Goal: Information Seeking & Learning: Check status

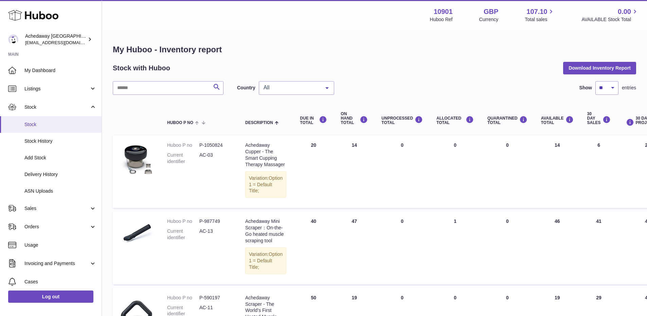
click at [39, 123] on span "Stock" at bounding box center [60, 124] width 72 height 6
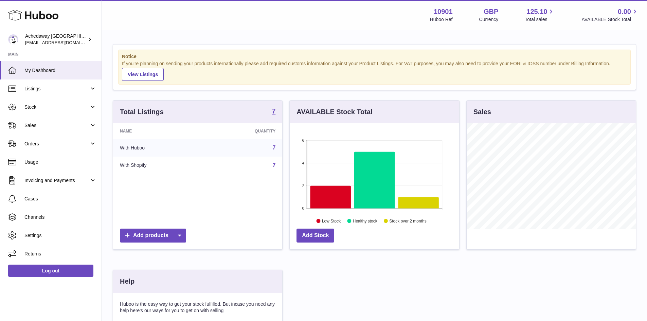
scroll to position [106, 170]
drag, startPoint x: 66, startPoint y: 122, endPoint x: 66, endPoint y: 127, distance: 4.4
click at [66, 122] on span "Sales" at bounding box center [56, 125] width 65 height 6
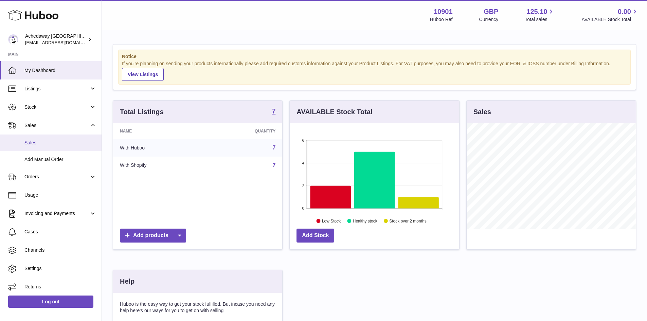
click at [65, 140] on span "Sales" at bounding box center [60, 143] width 72 height 6
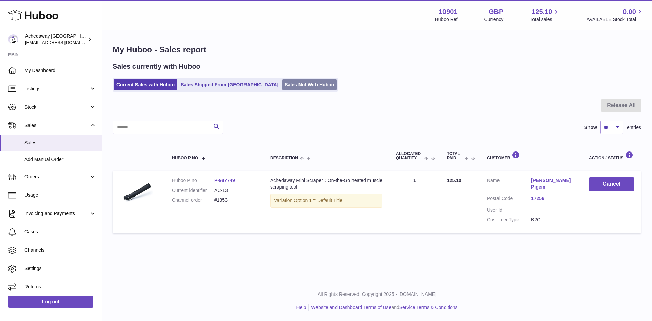
click at [282, 87] on link "Sales Not With Huboo" at bounding box center [309, 84] width 54 height 11
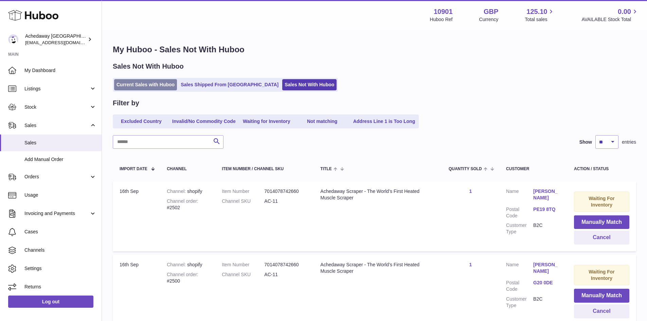
click at [145, 89] on link "Current Sales with Huboo" at bounding box center [145, 84] width 63 height 11
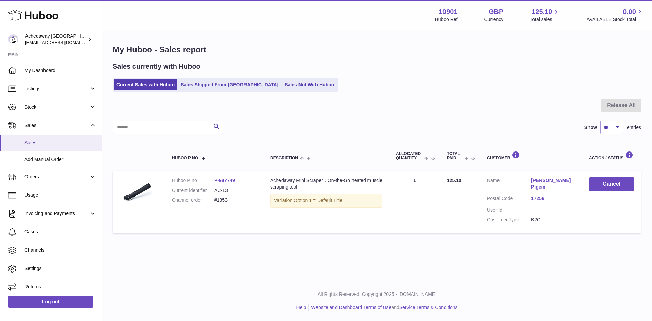
click at [53, 138] on link "Sales" at bounding box center [51, 143] width 102 height 17
